Goal: Information Seeking & Learning: Learn about a topic

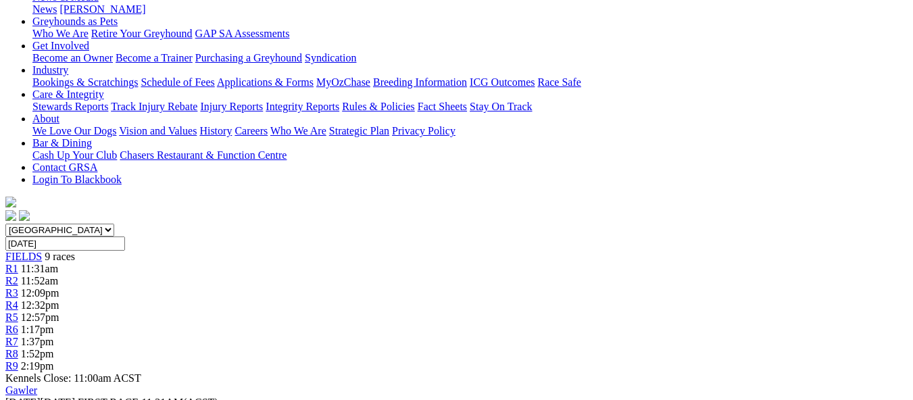
scroll to position [164, 0]
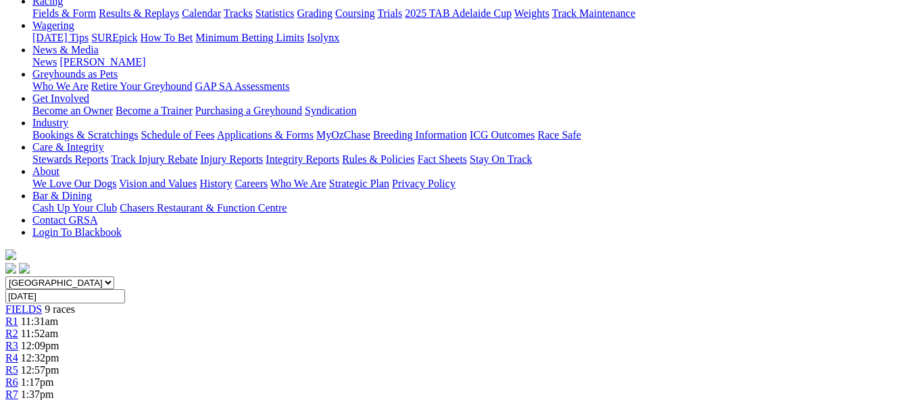
click at [58, 328] on span "11:52am" at bounding box center [39, 333] width 37 height 11
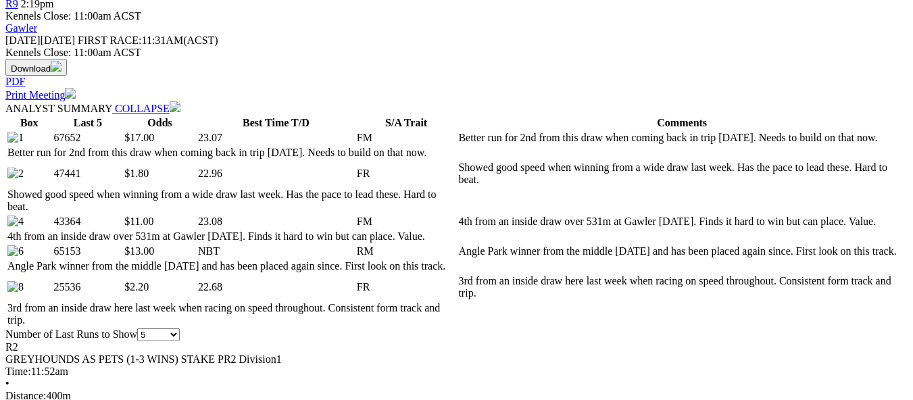
scroll to position [541, 0]
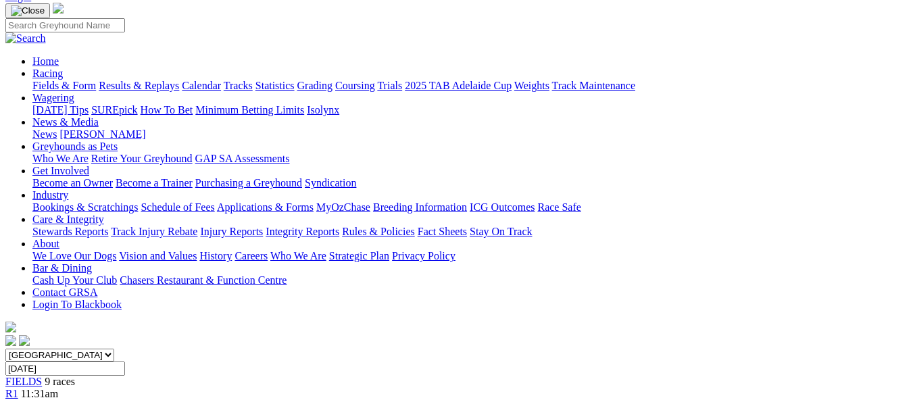
scroll to position [135, 0]
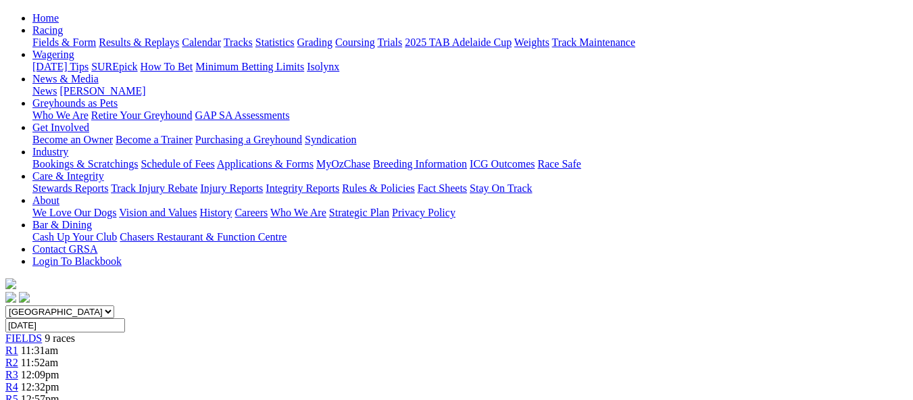
click at [18, 381] on link "R4" at bounding box center [11, 386] width 13 height 11
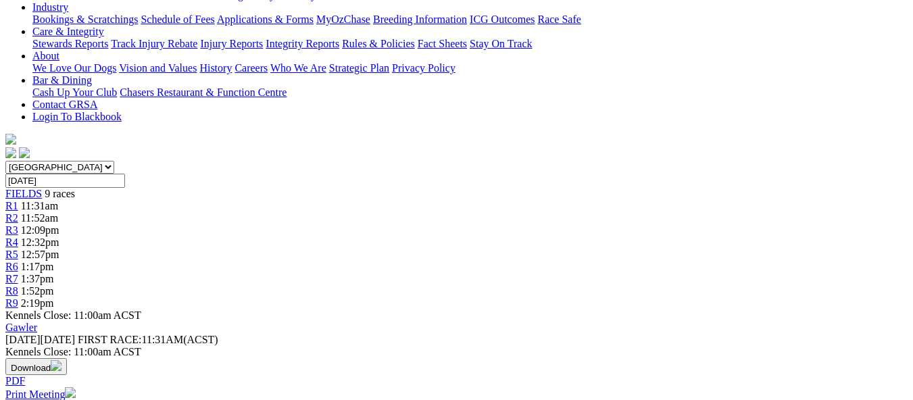
scroll to position [270, 0]
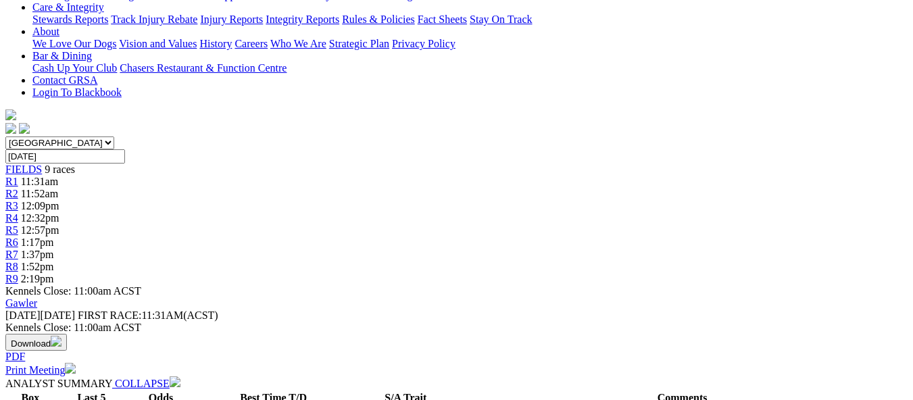
scroll to position [338, 0]
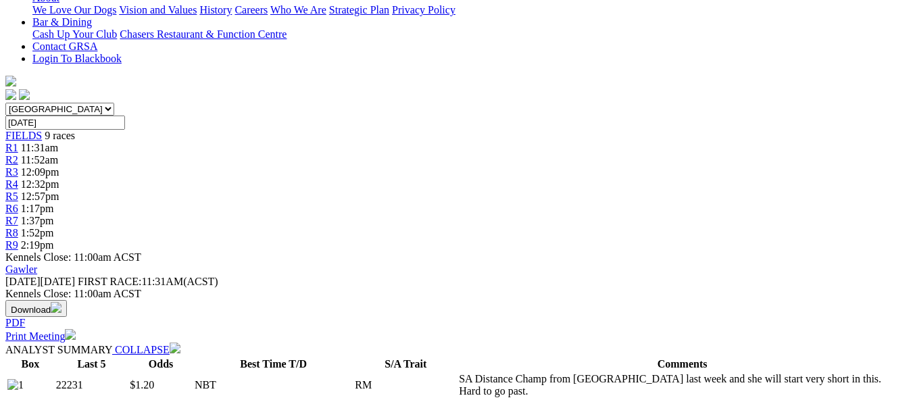
drag, startPoint x: 207, startPoint y: 331, endPoint x: 243, endPoint y: 421, distance: 97.0
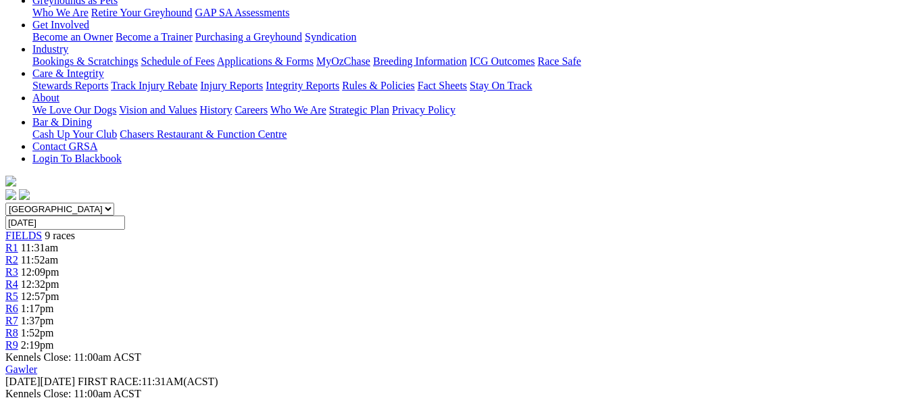
scroll to position [170, 0]
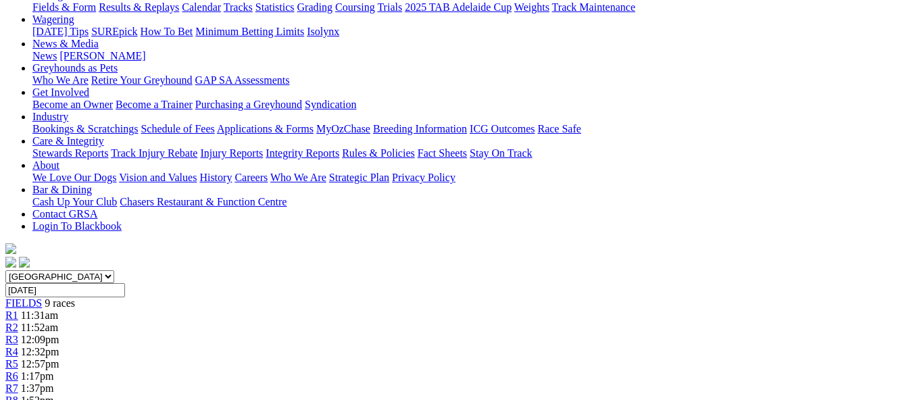
click at [58, 322] on span "11:52am" at bounding box center [39, 327] width 37 height 11
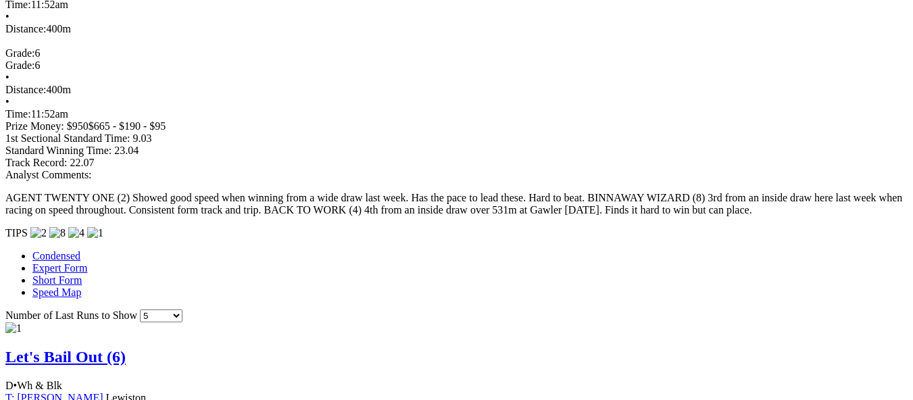
scroll to position [1014, 0]
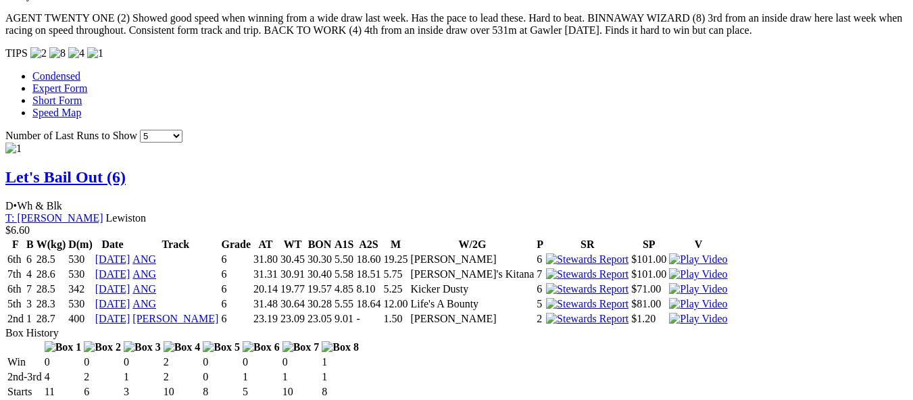
scroll to position [1149, 0]
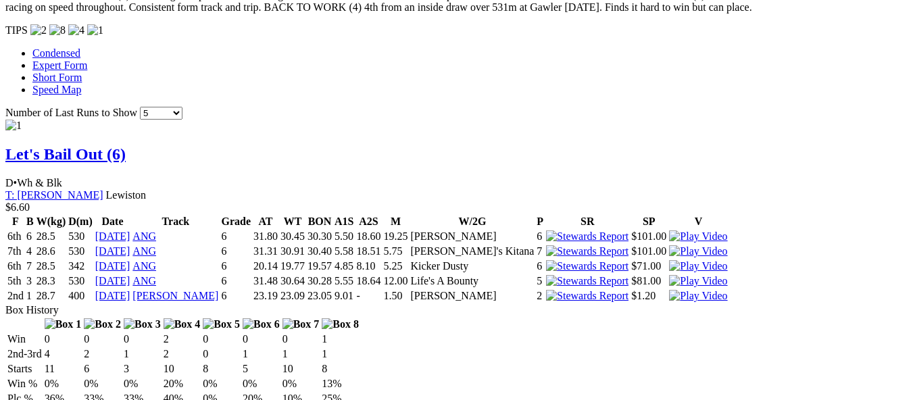
drag, startPoint x: 575, startPoint y: 225, endPoint x: 604, endPoint y: 437, distance: 213.6
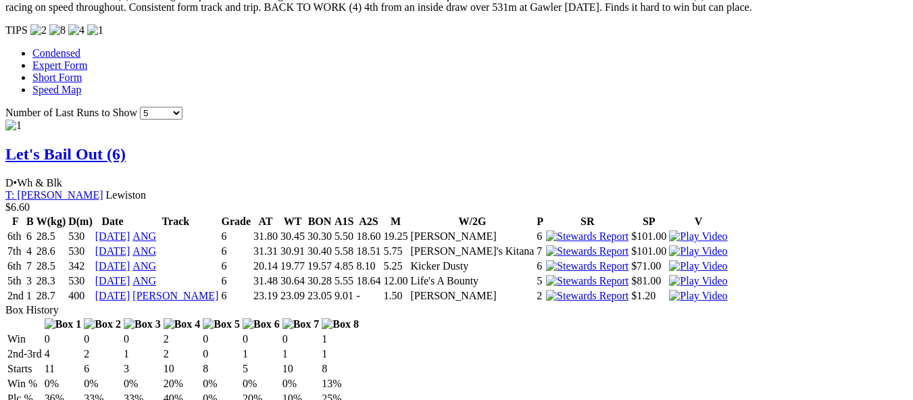
scroll to position [1205, 0]
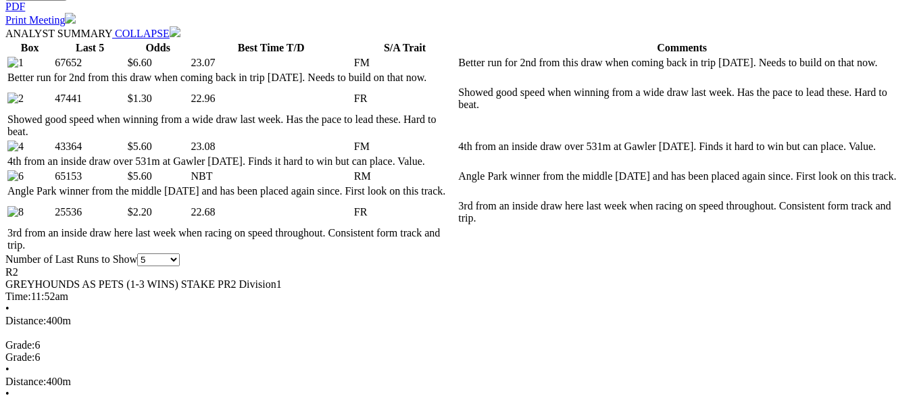
scroll to position [676, 0]
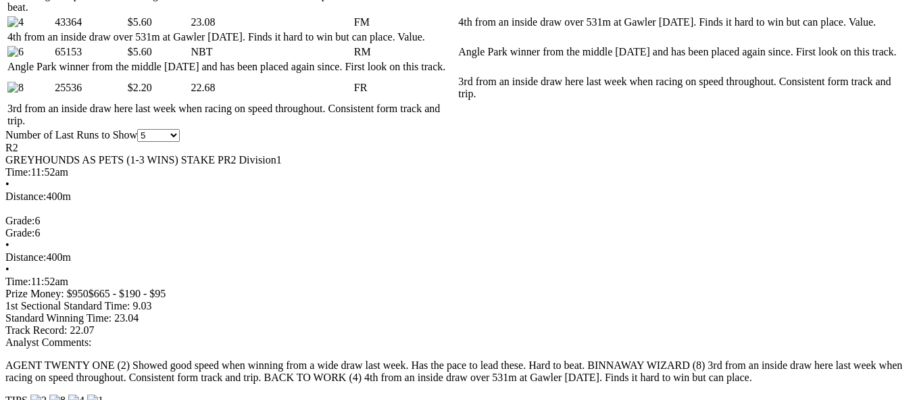
scroll to position [811, 0]
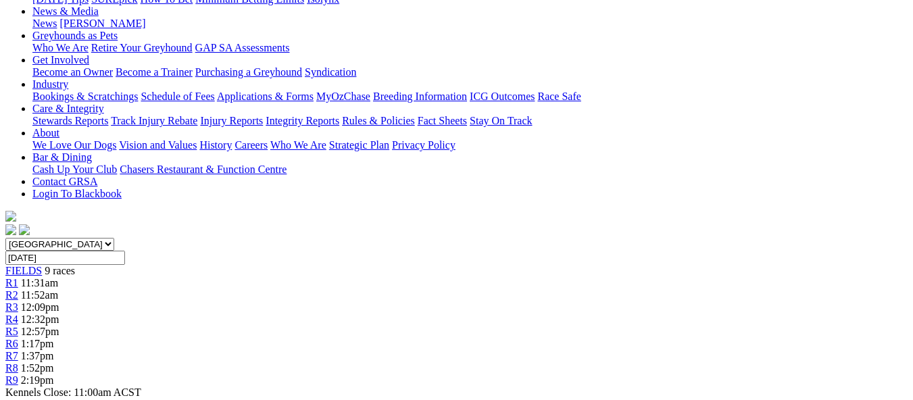
scroll to position [135, 0]
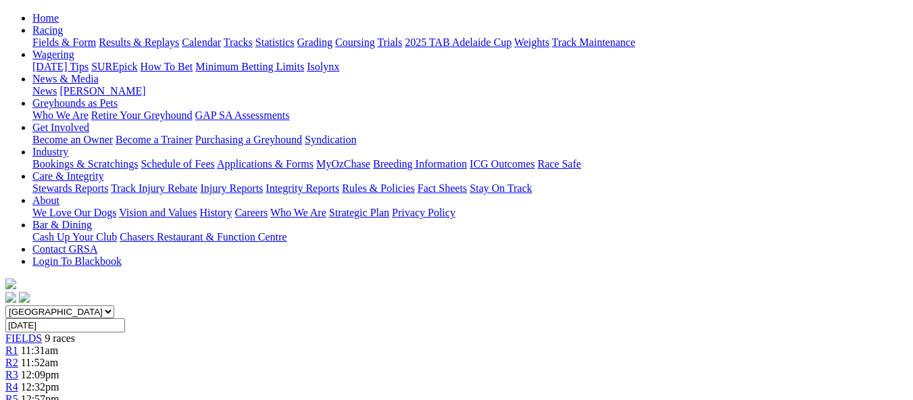
click at [64, 333] on div "FIELDS 9 races" at bounding box center [456, 339] width 903 height 12
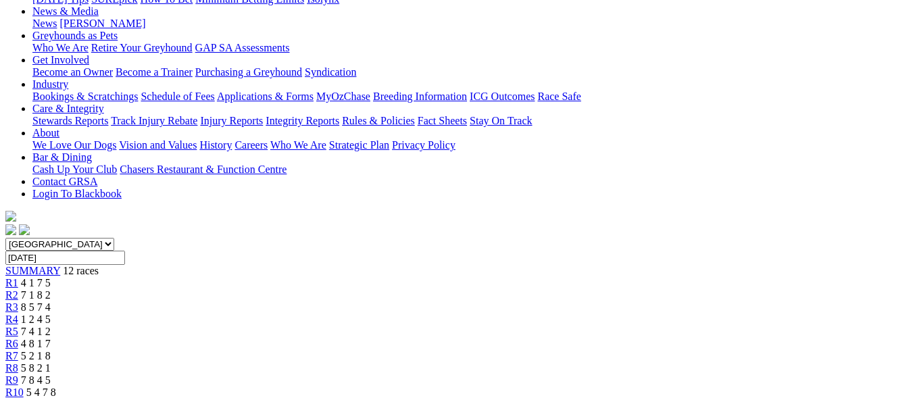
scroll to position [270, 0]
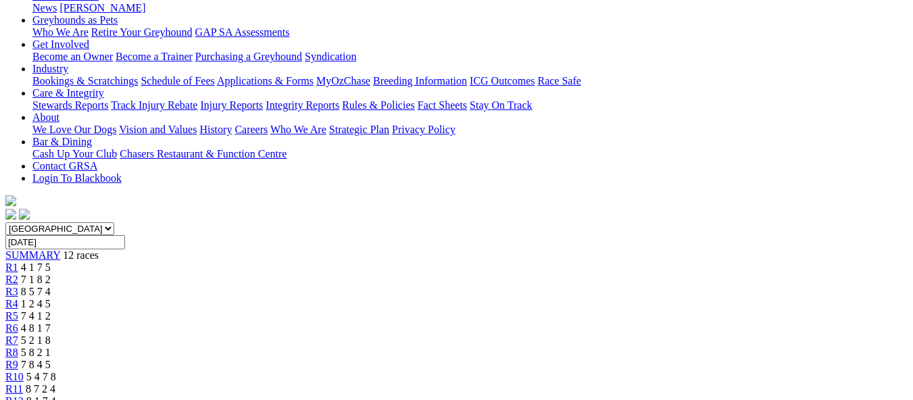
scroll to position [135, 0]
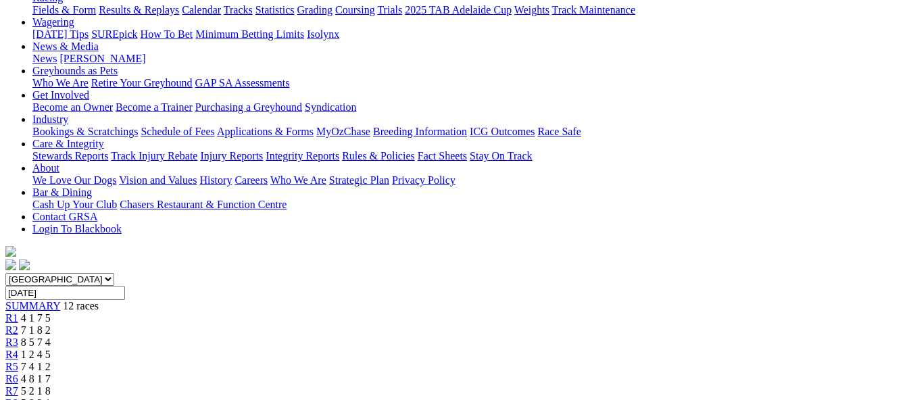
scroll to position [68, 0]
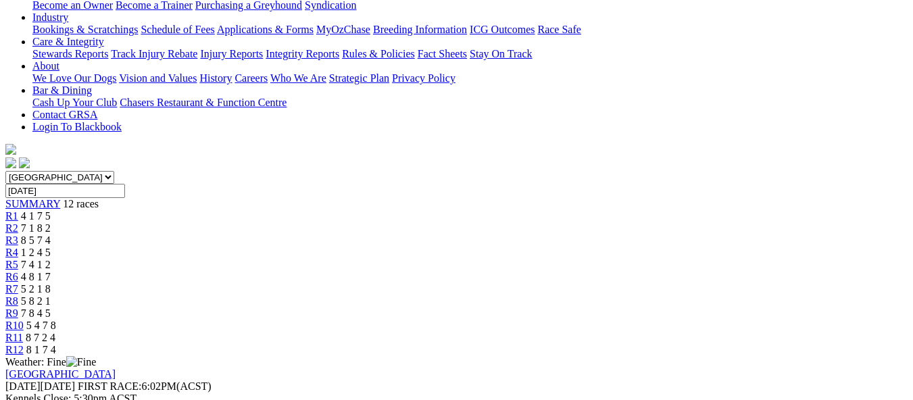
scroll to position [270, 0]
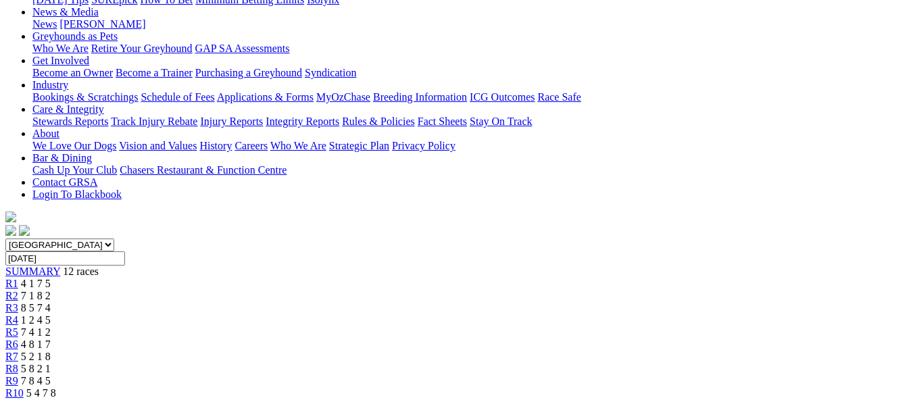
scroll to position [203, 0]
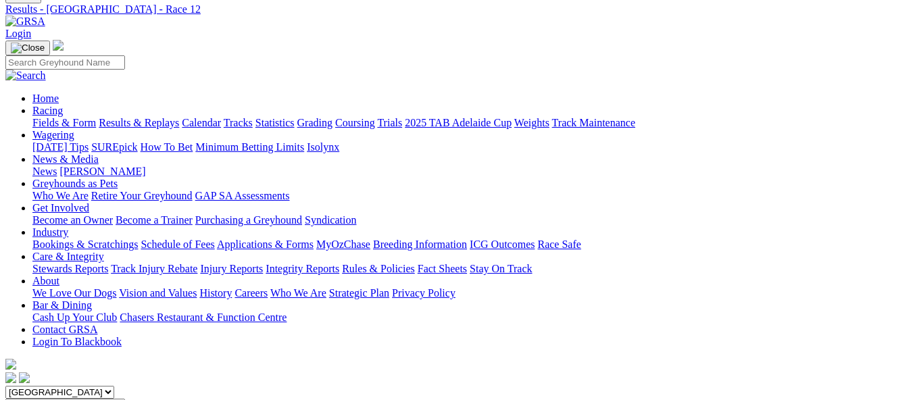
scroll to position [0, 0]
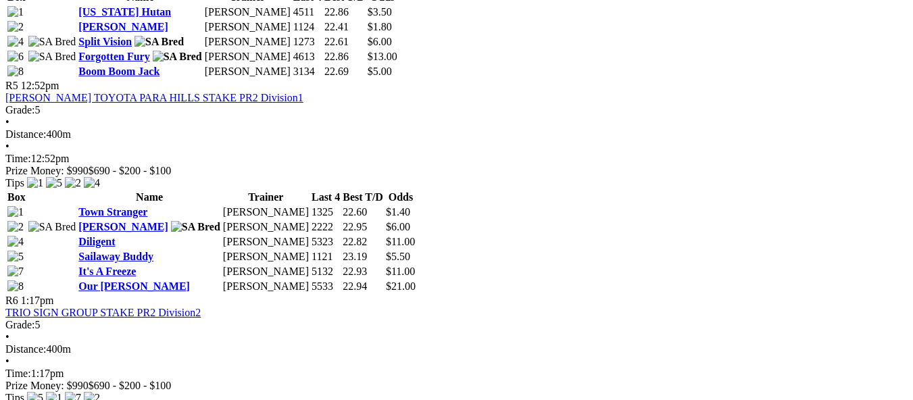
scroll to position [1420, 0]
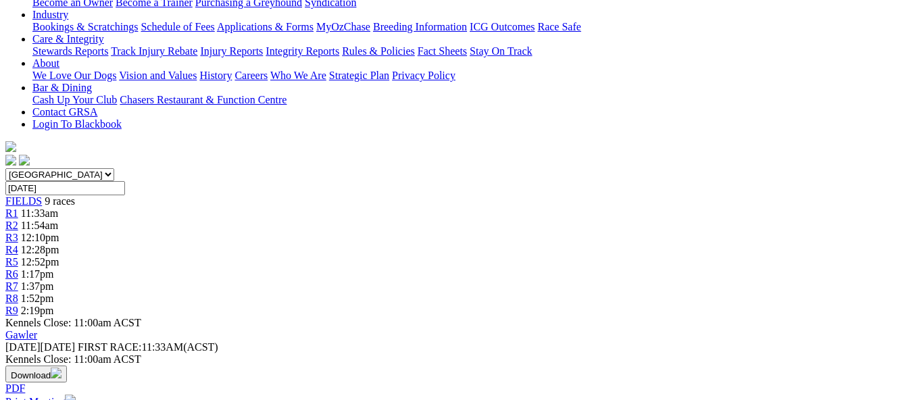
scroll to position [338, 0]
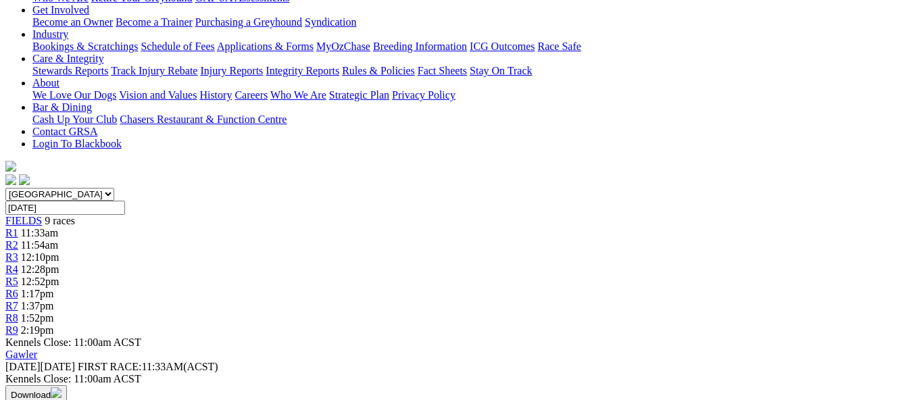
scroll to position [135, 0]
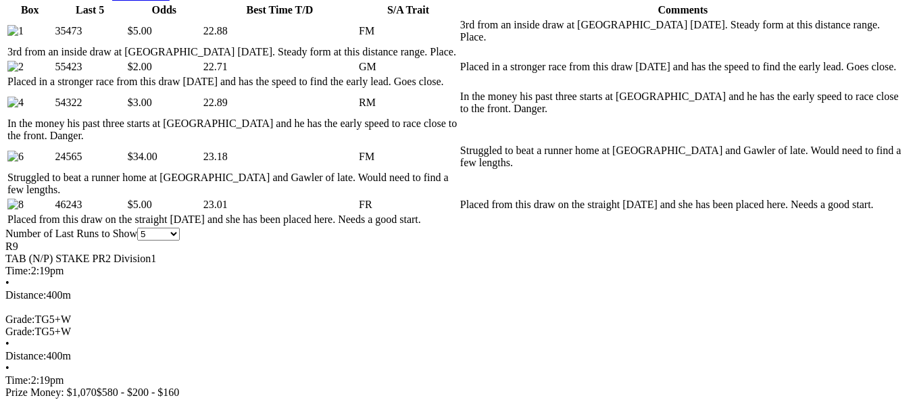
scroll to position [676, 0]
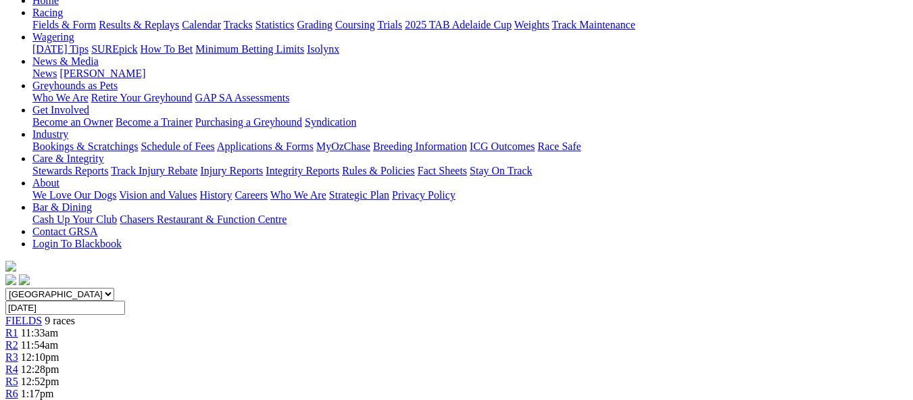
scroll to position [135, 0]
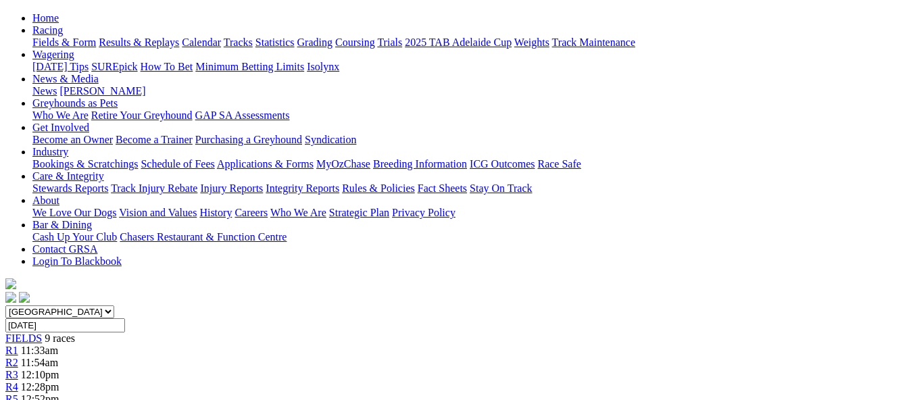
click at [58, 357] on span "11:54am" at bounding box center [39, 362] width 37 height 11
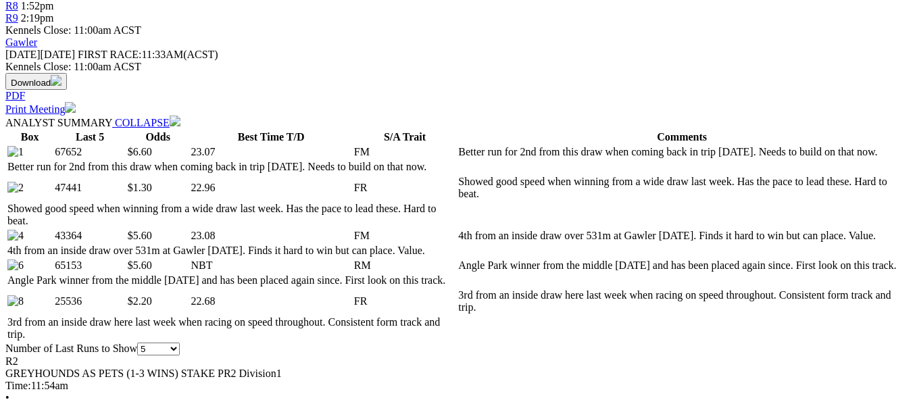
scroll to position [541, 0]
